Goal: Information Seeking & Learning: Learn about a topic

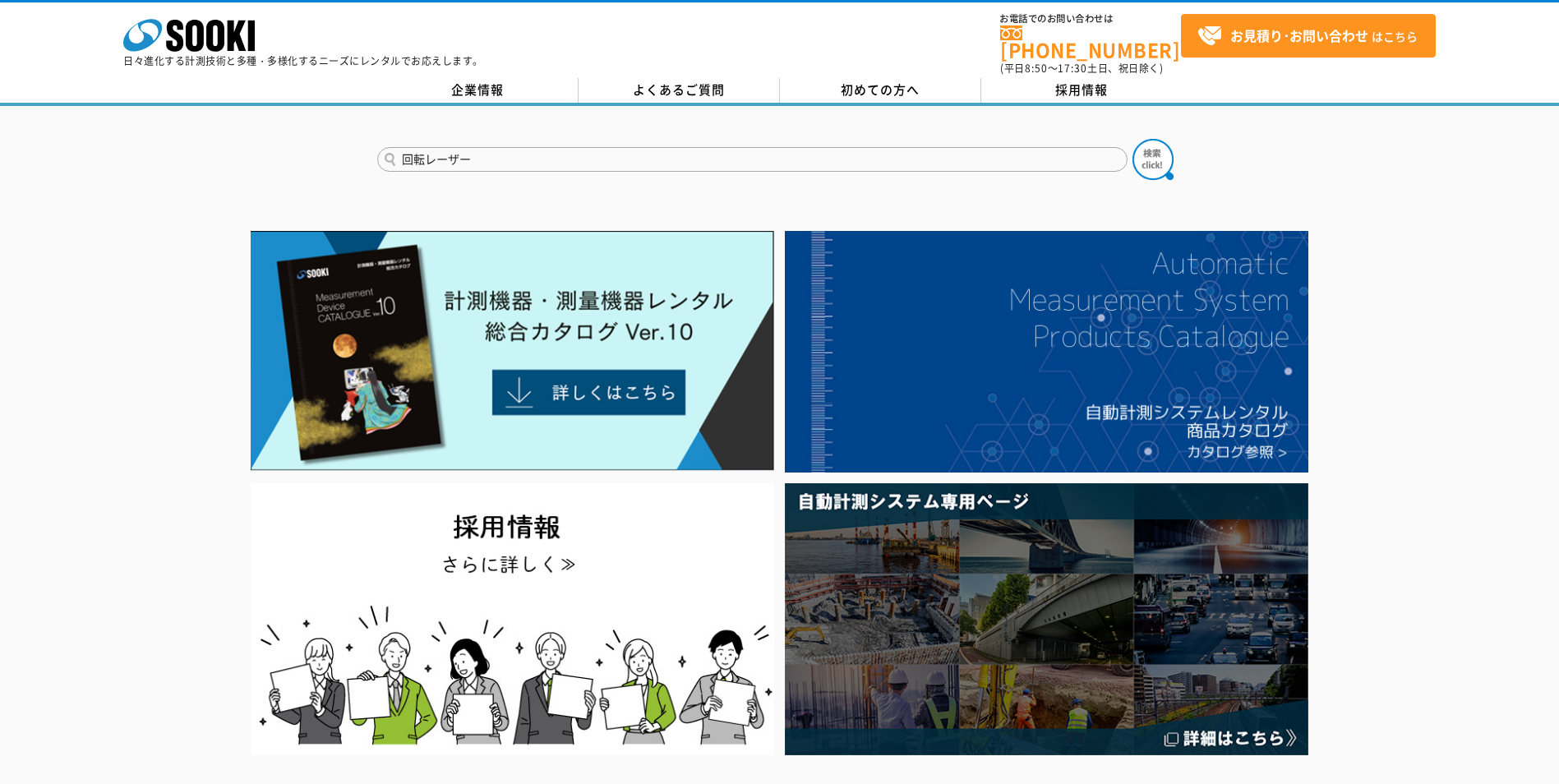
type input "回転レーザー"
click at [1133, 139] on button at bounding box center [1153, 159] width 41 height 41
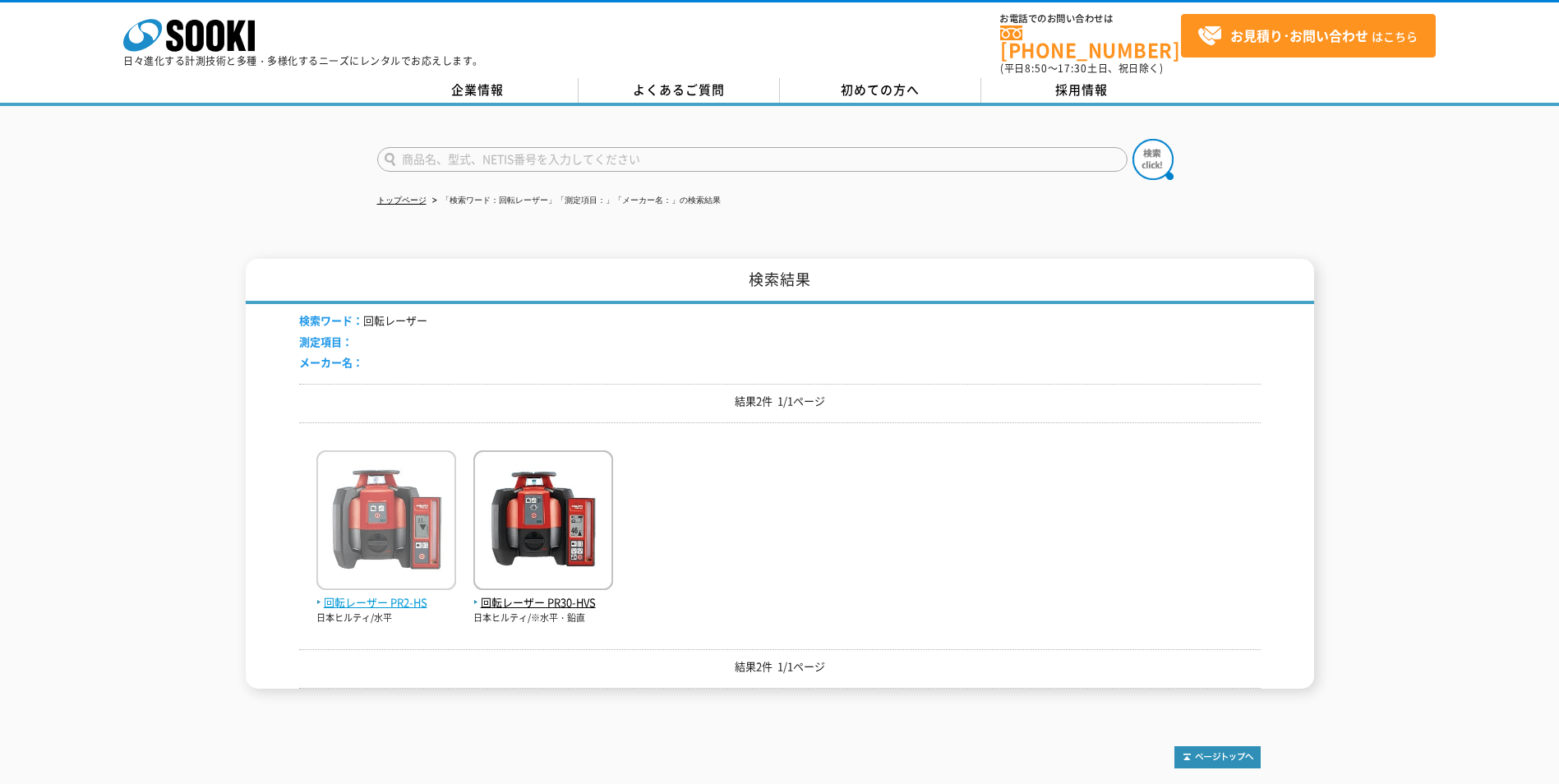
click at [386, 504] on img at bounding box center [386, 522] width 139 height 144
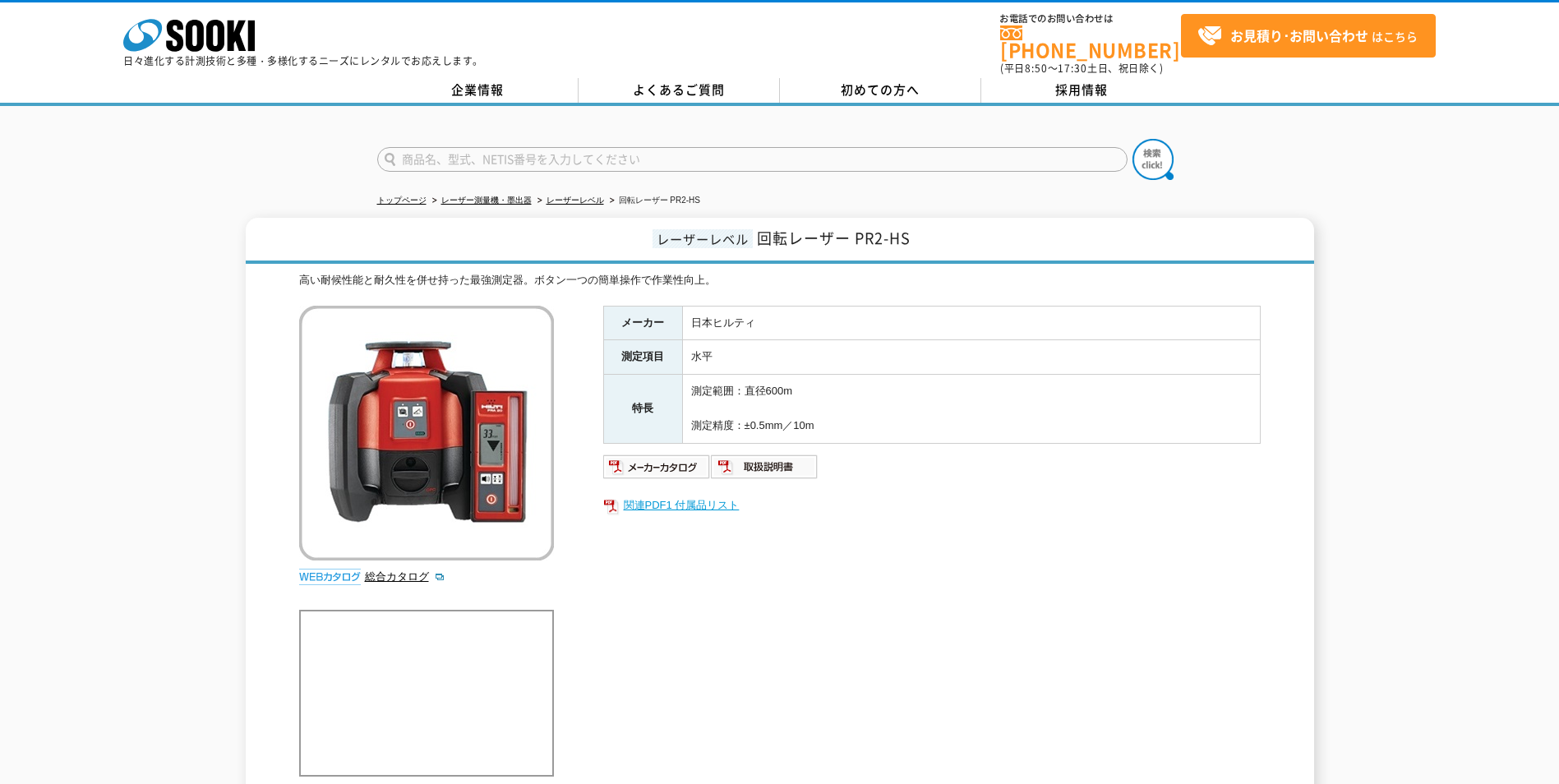
click at [665, 494] on link "関連PDF1 付属品リスト" at bounding box center [932, 505] width 657 height 22
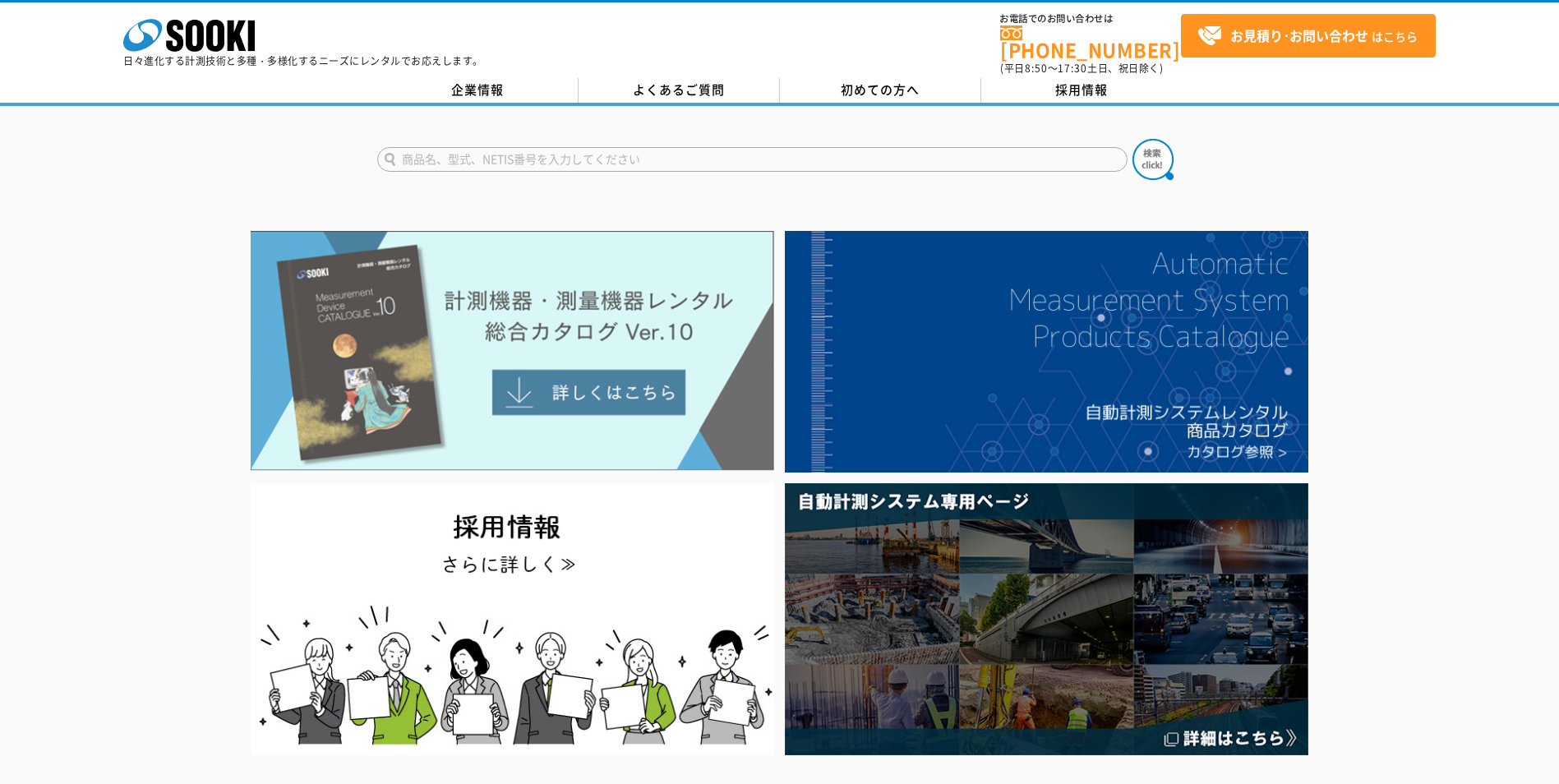
click at [559, 328] on img at bounding box center [512, 350] width 524 height 240
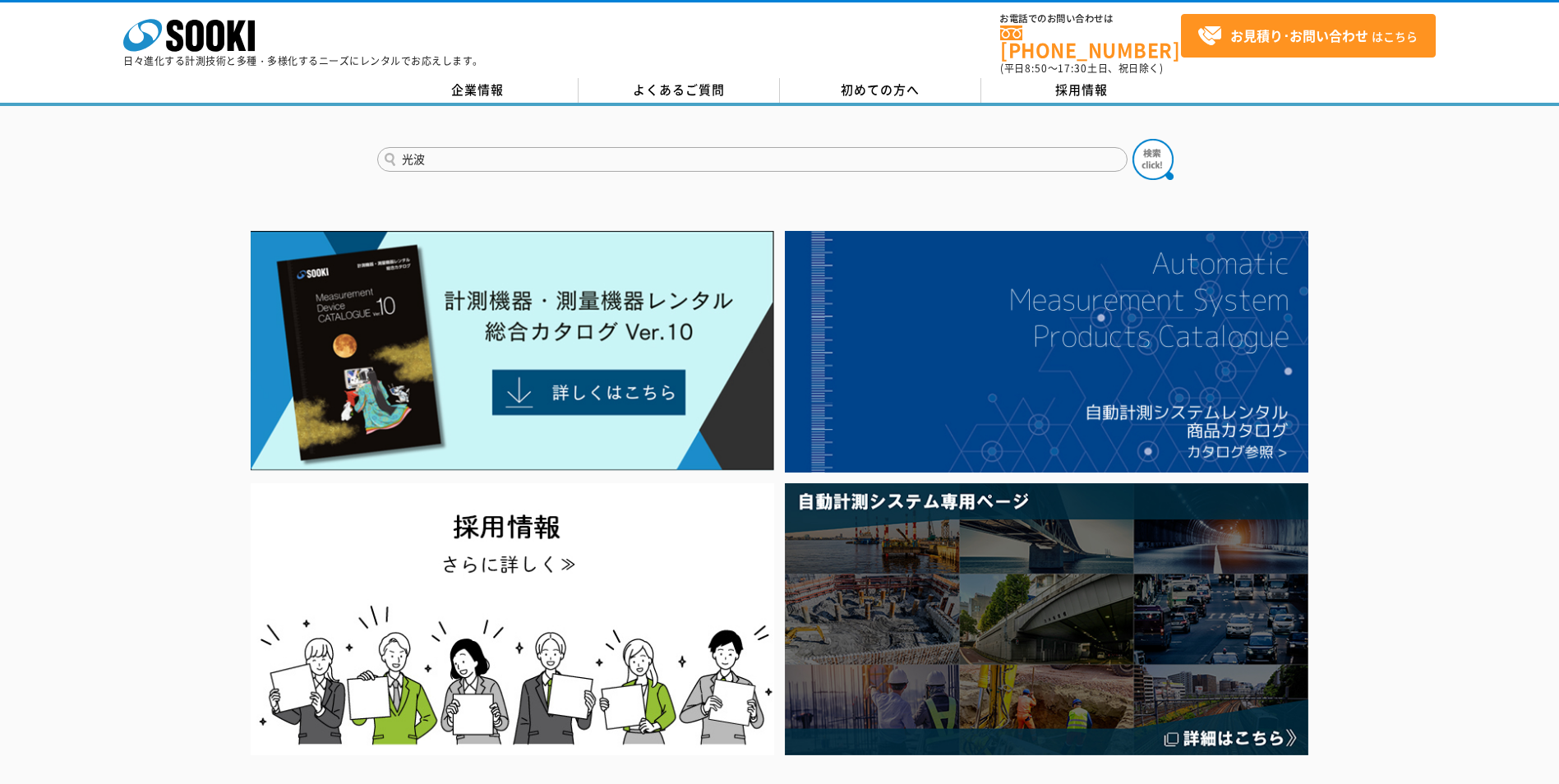
type input "光波"
click at [1133, 139] on button at bounding box center [1153, 159] width 41 height 41
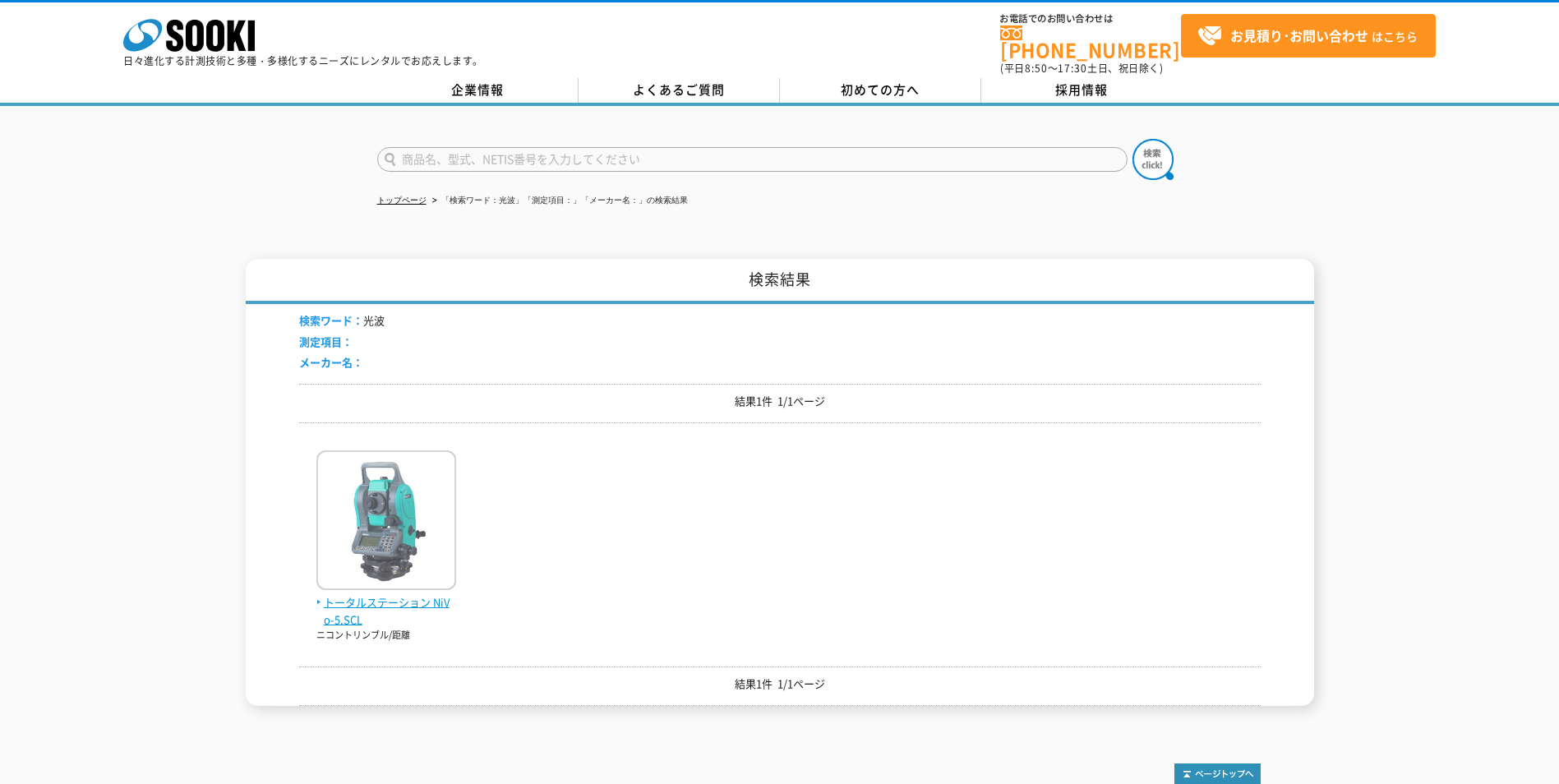
click at [364, 528] on img at bounding box center [386, 522] width 139 height 144
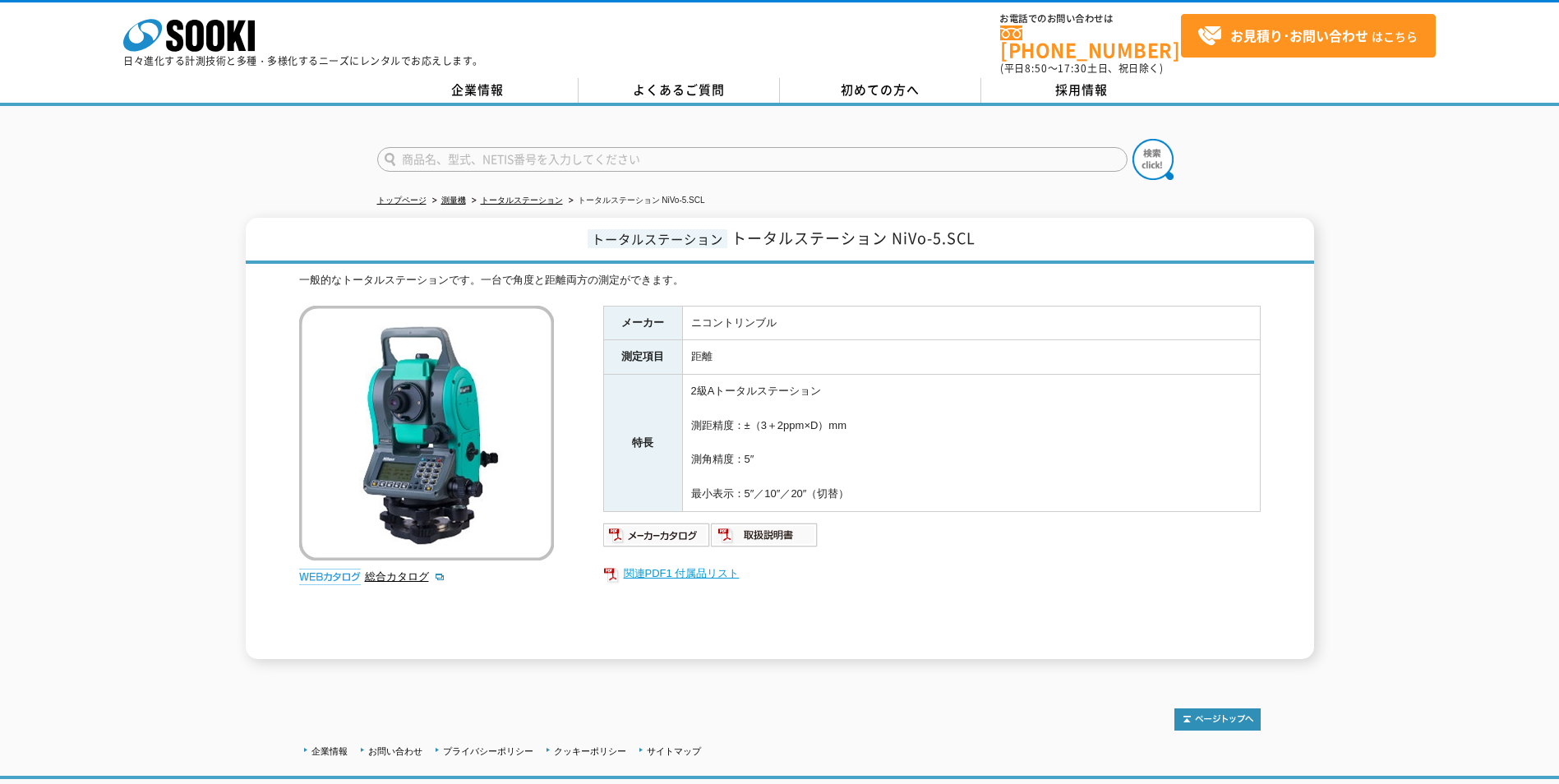
click at [680, 566] on link "関連PDF1 付属品リスト" at bounding box center [932, 574] width 657 height 22
click at [668, 529] on img at bounding box center [657, 535] width 108 height 27
click at [682, 157] on input "text" at bounding box center [753, 159] width 750 height 25
type input "トータルステーション"
click at [1133, 139] on button at bounding box center [1153, 159] width 41 height 41
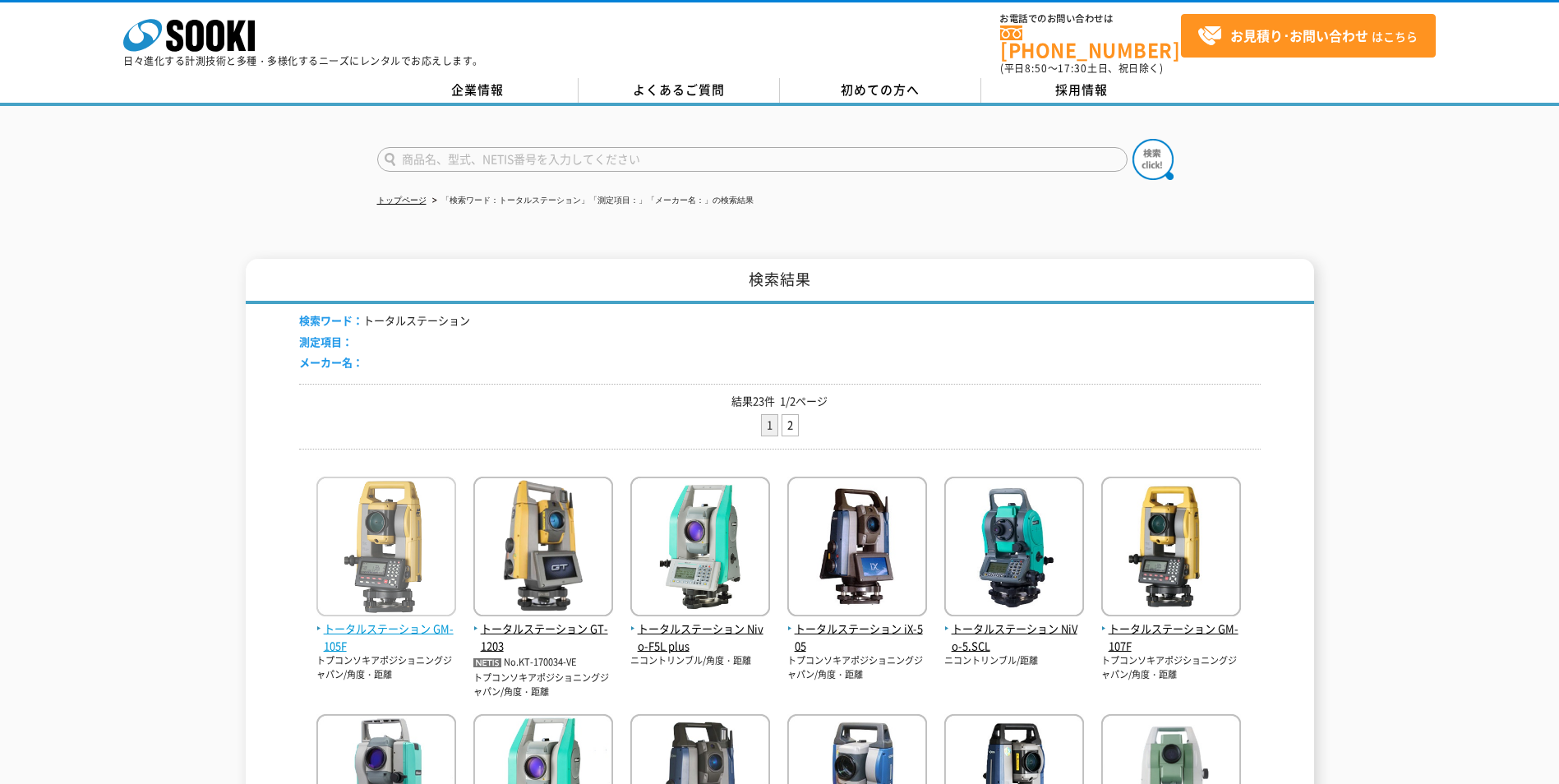
click at [372, 547] on img at bounding box center [386, 548] width 139 height 144
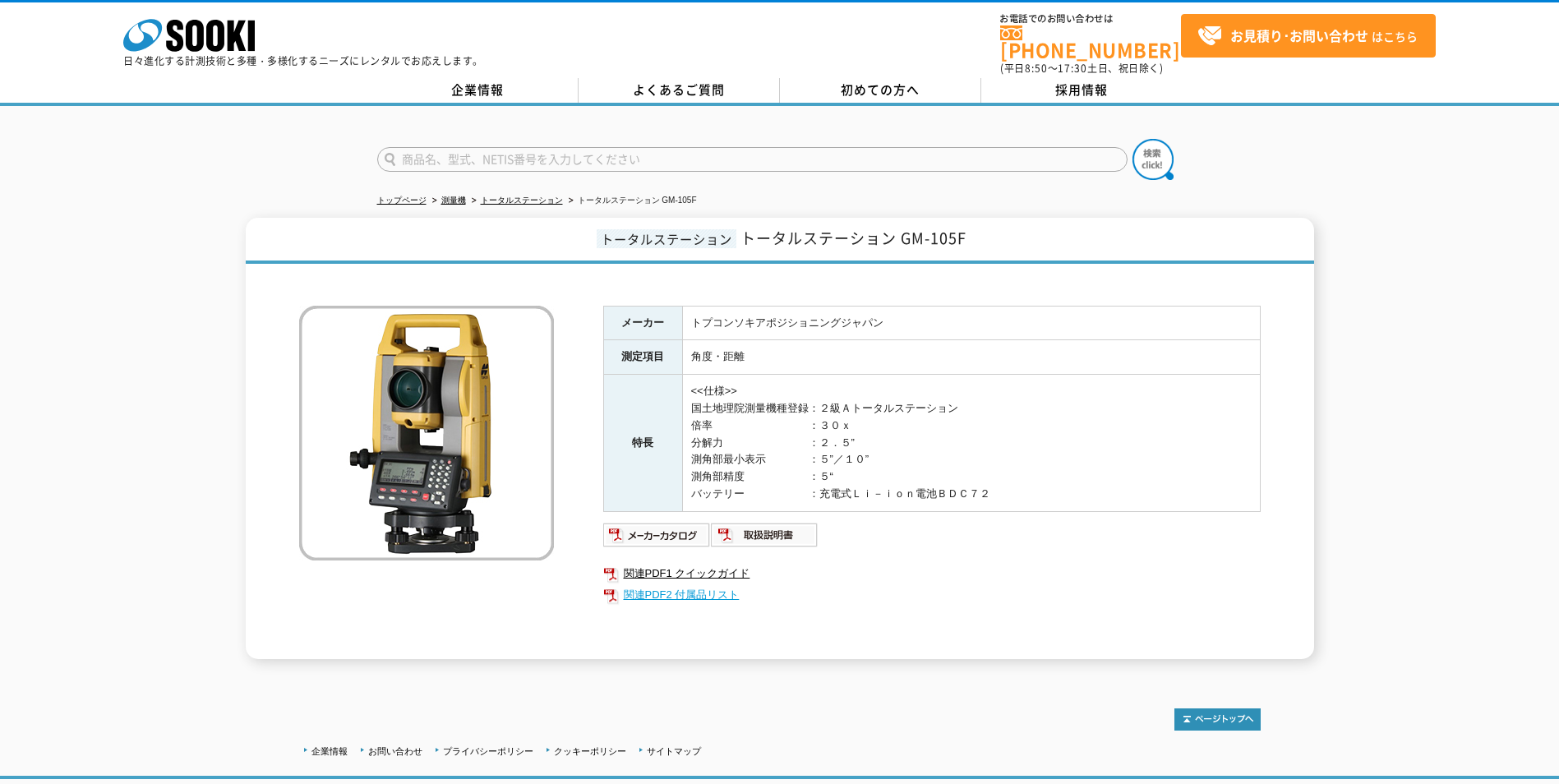
click at [696, 584] on link "関連PDF2 付属品リスト" at bounding box center [932, 595] width 657 height 22
click at [606, 147] on input "text" at bounding box center [753, 159] width 750 height 25
type input "プリズム"
click at [1133, 139] on button at bounding box center [1153, 159] width 41 height 41
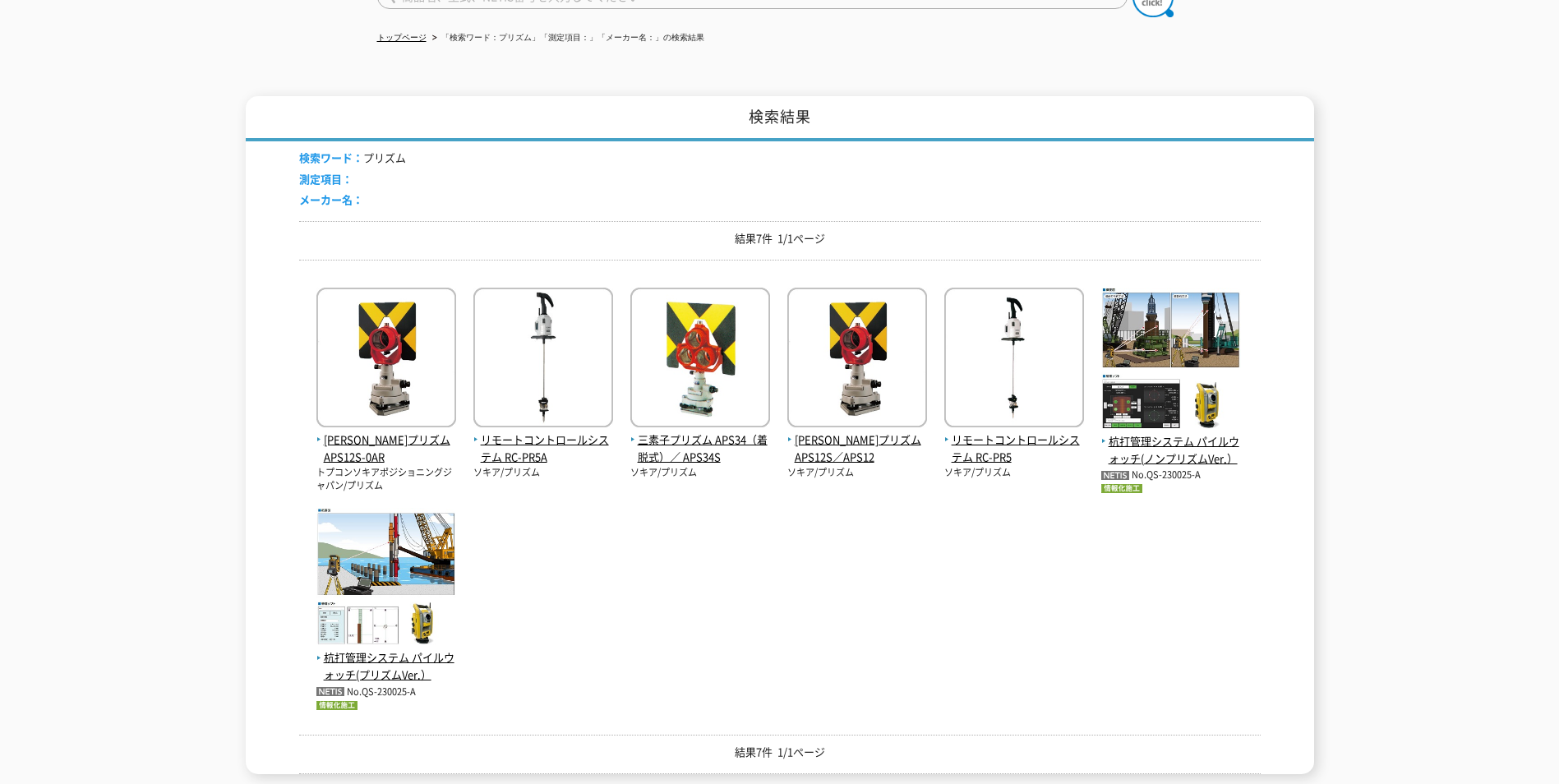
scroll to position [164, 0]
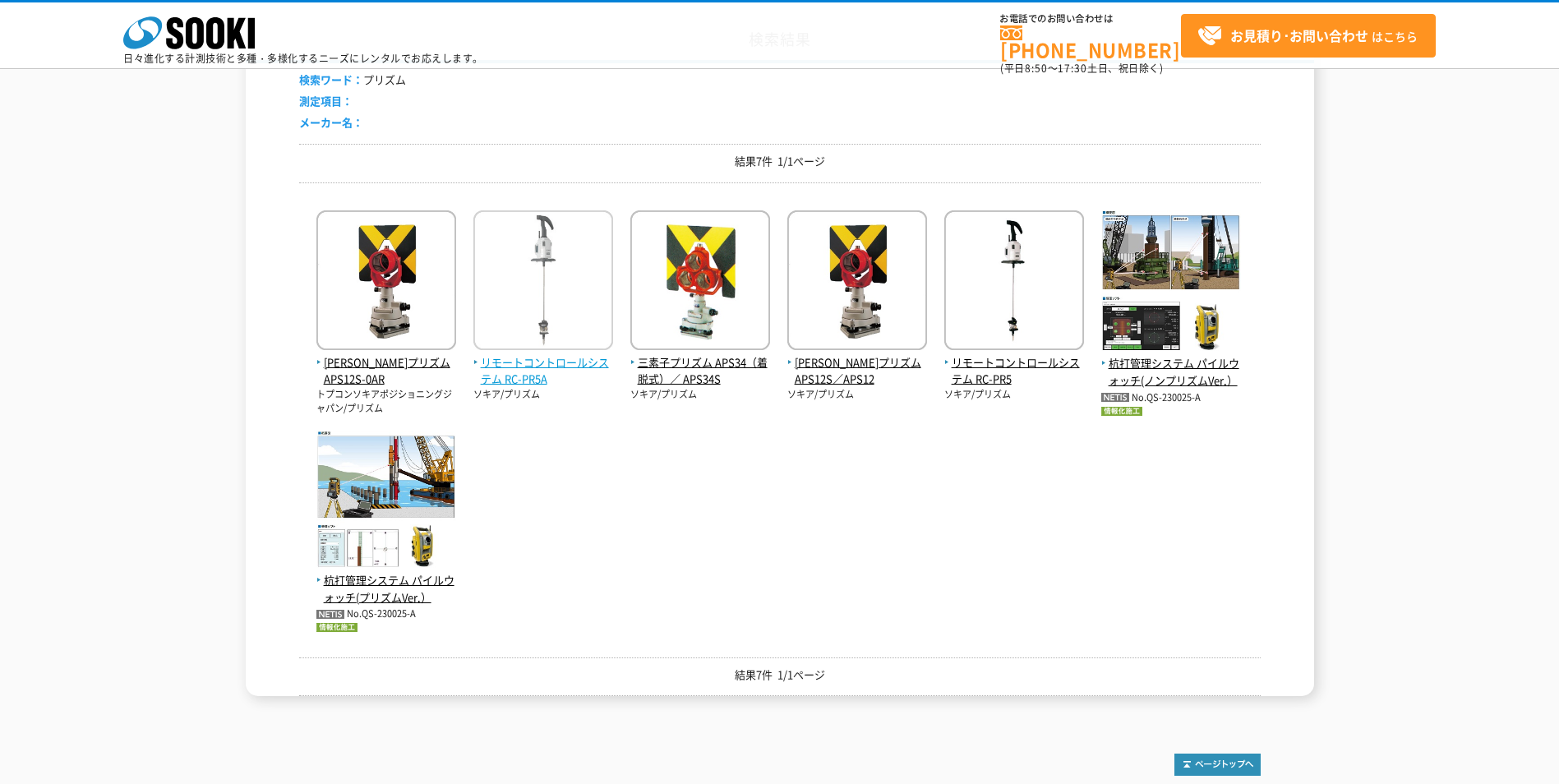
click at [573, 323] on img at bounding box center [543, 282] width 139 height 144
